Goal: Find specific page/section: Find specific page/section

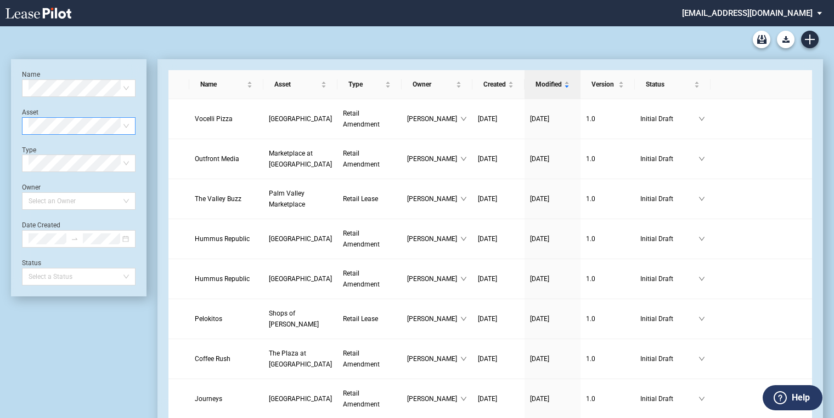
click at [46, 8] on use at bounding box center [38, 13] width 66 height 11
click at [53, 10] on icon at bounding box center [38, 13] width 66 height 11
click at [269, 122] on span "[GEOGRAPHIC_DATA]" at bounding box center [300, 119] width 63 height 8
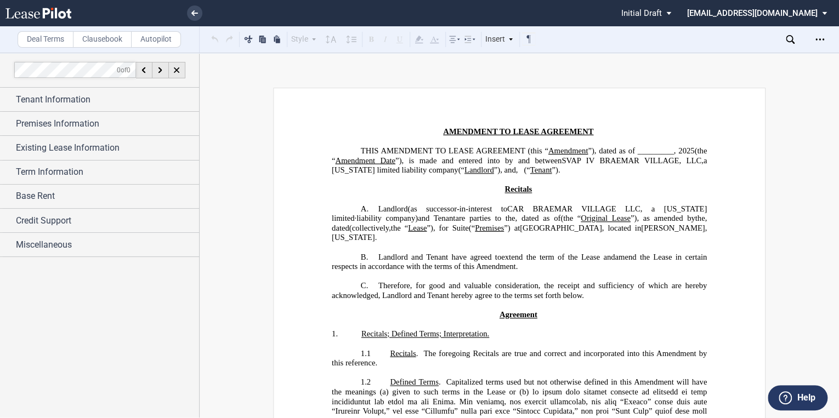
click at [59, 14] on use at bounding box center [38, 13] width 66 height 11
